Goal: Task Accomplishment & Management: Use online tool/utility

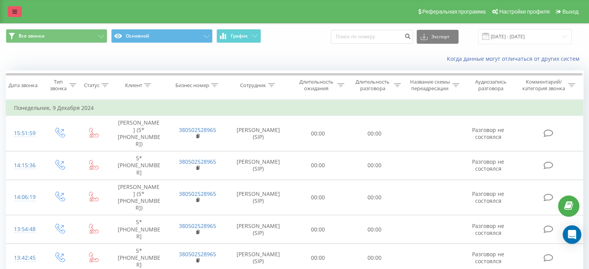
click at [17, 9] on link at bounding box center [15, 11] width 14 height 11
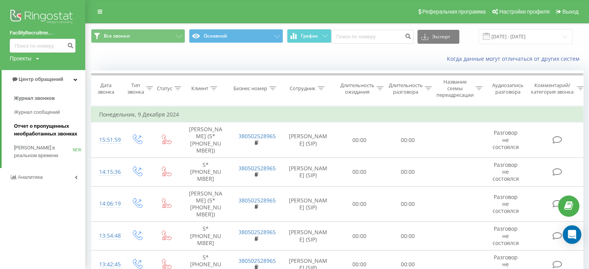
click at [39, 132] on span "Отчет о пропущенных необработанных звонках" at bounding box center [47, 129] width 67 height 15
click at [45, 128] on span "Отчет о пропущенных необработанных звонках" at bounding box center [47, 129] width 67 height 15
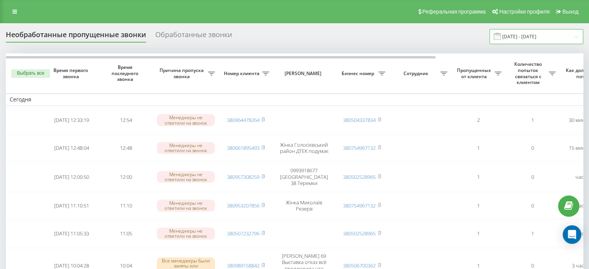
click at [533, 34] on input "[DATE] - [DATE]" at bounding box center [536, 36] width 94 height 15
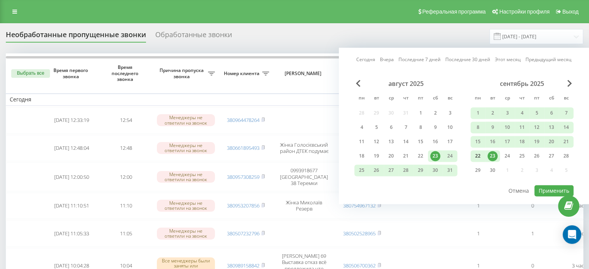
click at [479, 155] on div "22" at bounding box center [478, 156] width 10 height 10
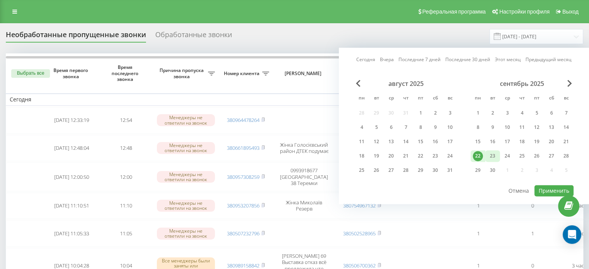
click at [493, 155] on div "23" at bounding box center [492, 156] width 10 height 10
click at [546, 190] on button "Применить" at bounding box center [553, 190] width 39 height 11
type input "[DATE] - [DATE]"
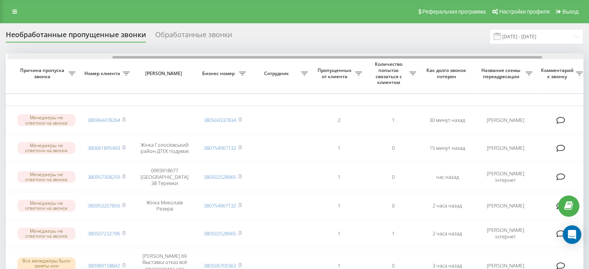
scroll to position [0, 139]
drag, startPoint x: 296, startPoint y: 57, endPoint x: 400, endPoint y: 58, distance: 103.4
click at [400, 58] on div at bounding box center [328, 57] width 430 height 2
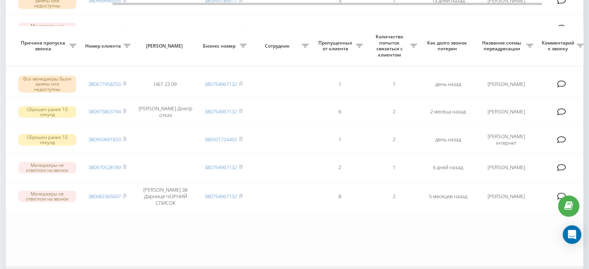
scroll to position [542, 0]
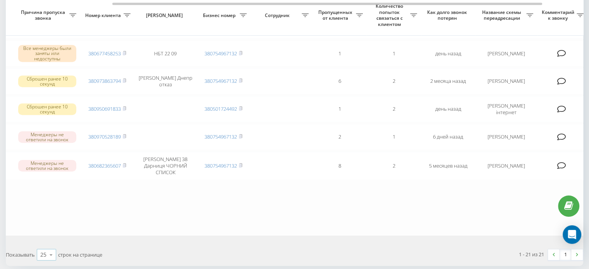
click at [51, 247] on icon at bounding box center [51, 254] width 12 height 15
click at [48, 227] on div "50" at bounding box center [46, 232] width 19 height 11
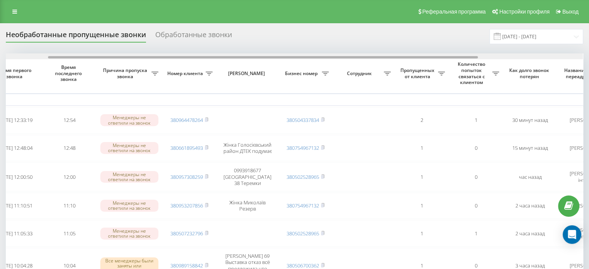
scroll to position [0, 81]
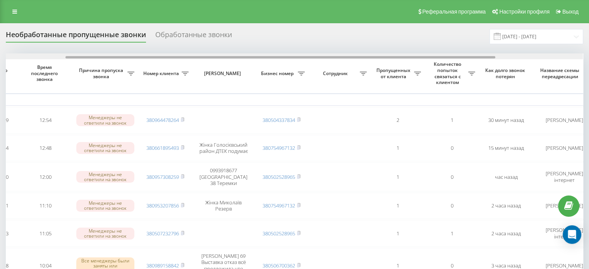
drag, startPoint x: 373, startPoint y: 56, endPoint x: 433, endPoint y: 56, distance: 60.0
click at [433, 56] on div at bounding box center [280, 57] width 430 height 2
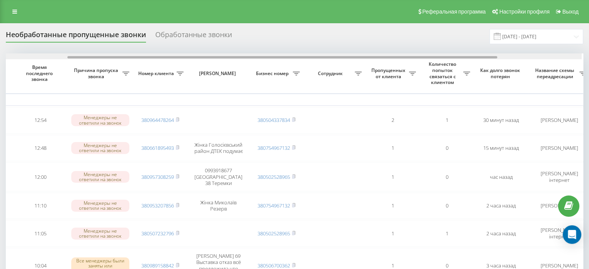
scroll to position [0, 87]
drag, startPoint x: 414, startPoint y: 58, endPoint x: 420, endPoint y: 58, distance: 5.4
click at [420, 58] on div at bounding box center [286, 57] width 430 height 2
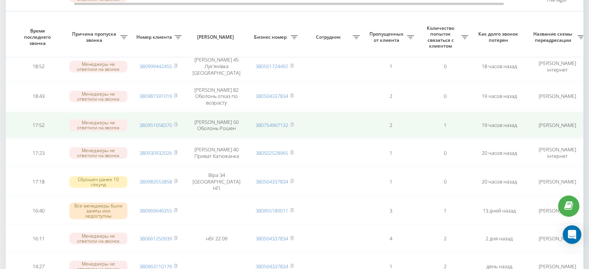
scroll to position [284, 0]
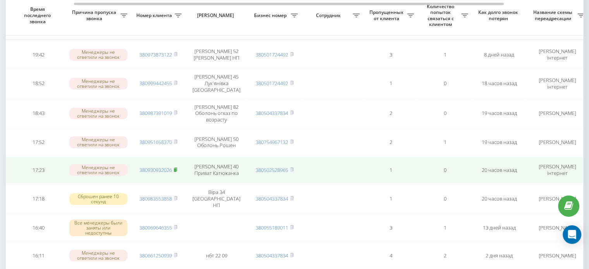
click at [177, 167] on icon at bounding box center [175, 169] width 3 height 5
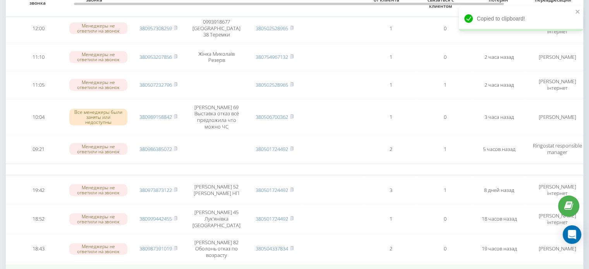
scroll to position [129, 0]
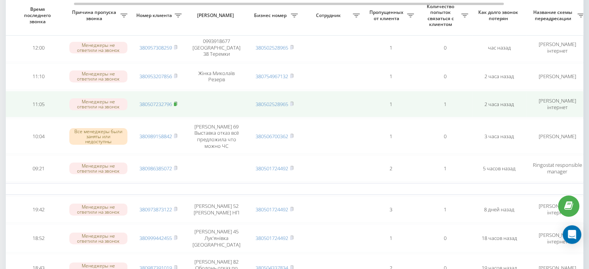
click at [177, 102] on icon at bounding box center [175, 103] width 3 height 3
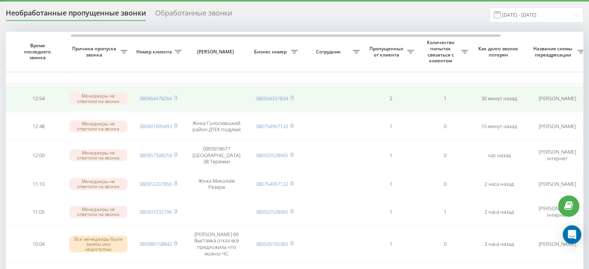
scroll to position [39, 0]
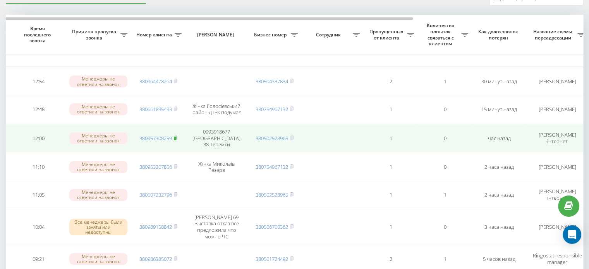
click at [175, 136] on rect at bounding box center [175, 137] width 2 height 3
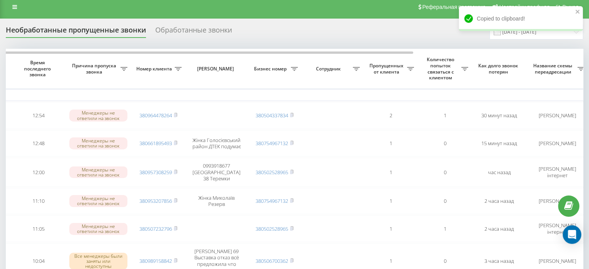
scroll to position [0, 0]
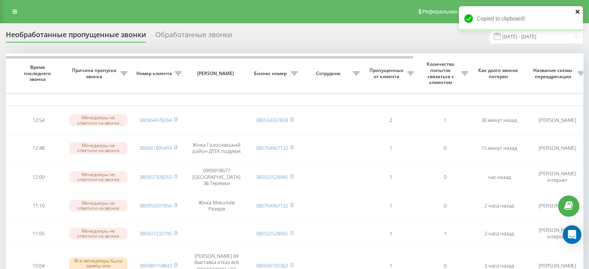
click at [576, 11] on icon "close" at bounding box center [577, 12] width 4 height 4
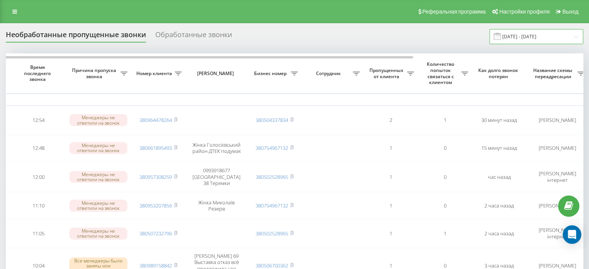
click at [549, 35] on input "[DATE] - [DATE]" at bounding box center [536, 36] width 94 height 15
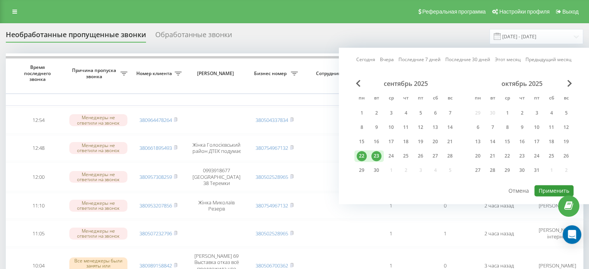
click at [550, 190] on button "Применить" at bounding box center [553, 190] width 39 height 11
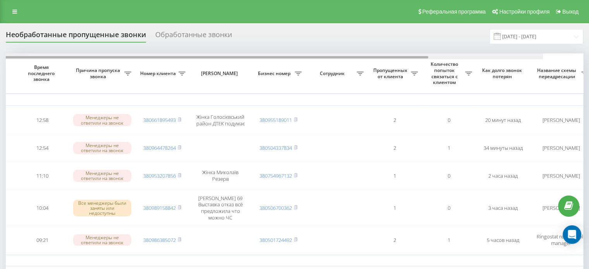
scroll to position [0, 108]
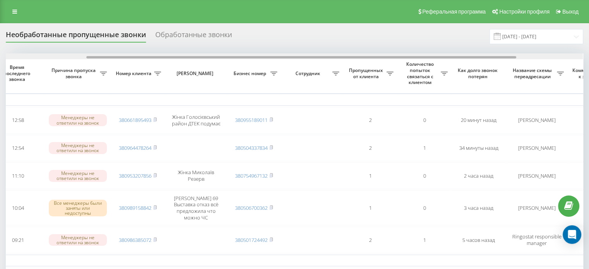
drag, startPoint x: 355, startPoint y: 57, endPoint x: 435, endPoint y: 54, distance: 80.6
click at [435, 54] on div at bounding box center [294, 56] width 577 height 6
